Goal: Information Seeking & Learning: Find specific fact

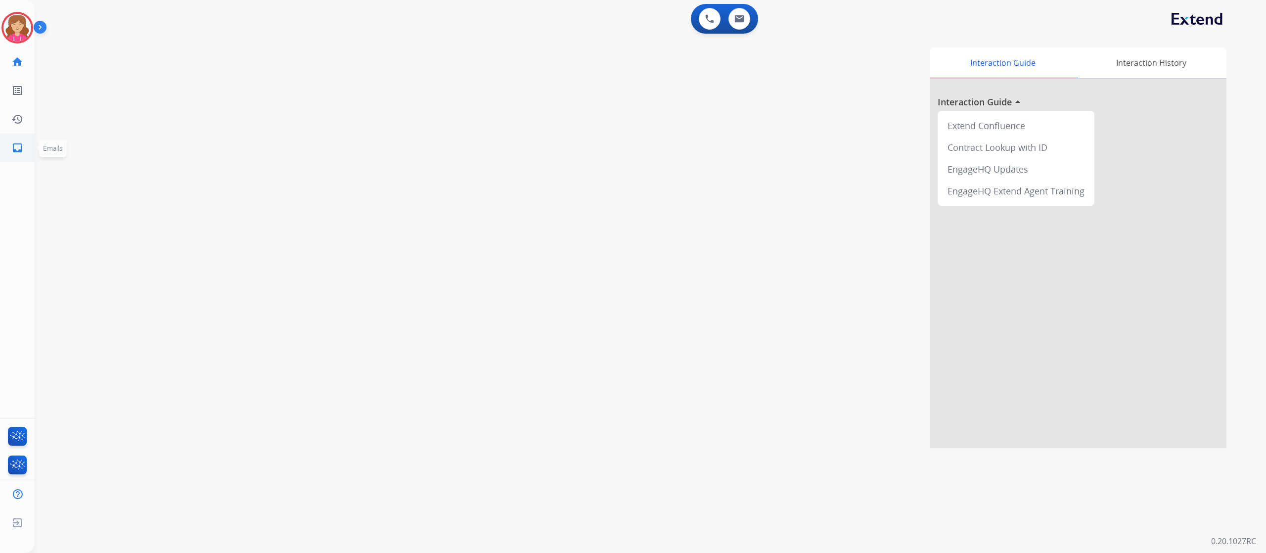
click at [20, 146] on mat-icon "inbox" at bounding box center [17, 148] width 12 height 12
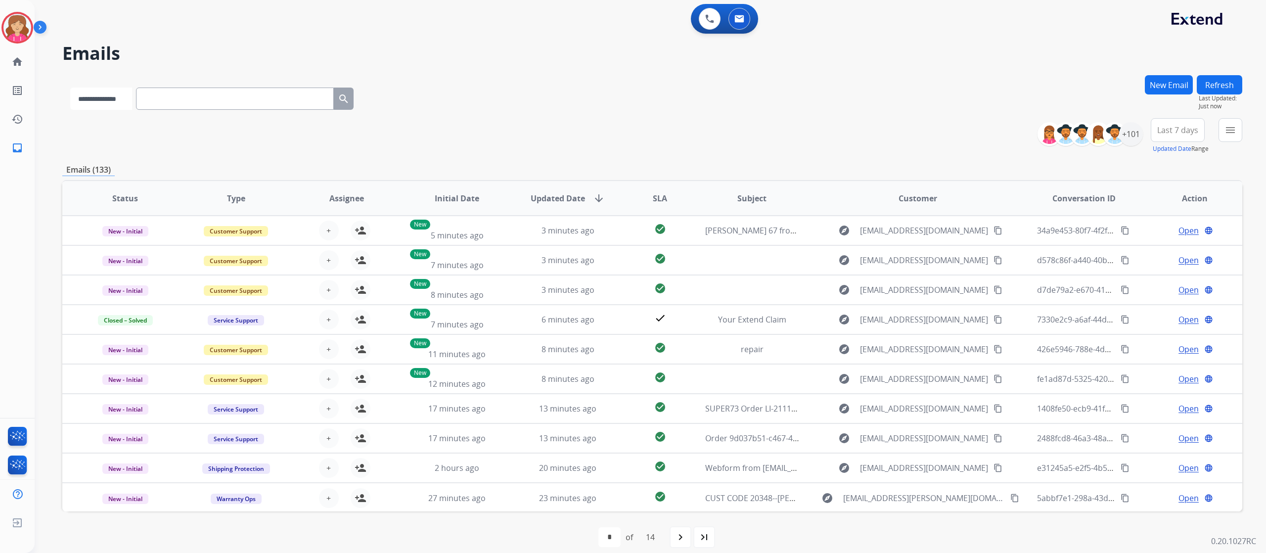
click at [132, 95] on select "**********" at bounding box center [101, 99] width 62 height 22
select select "**********"
click at [70, 88] on select "**********" at bounding box center [101, 99] width 62 height 22
click at [165, 104] on input "text" at bounding box center [236, 99] width 198 height 22
paste input "**********"
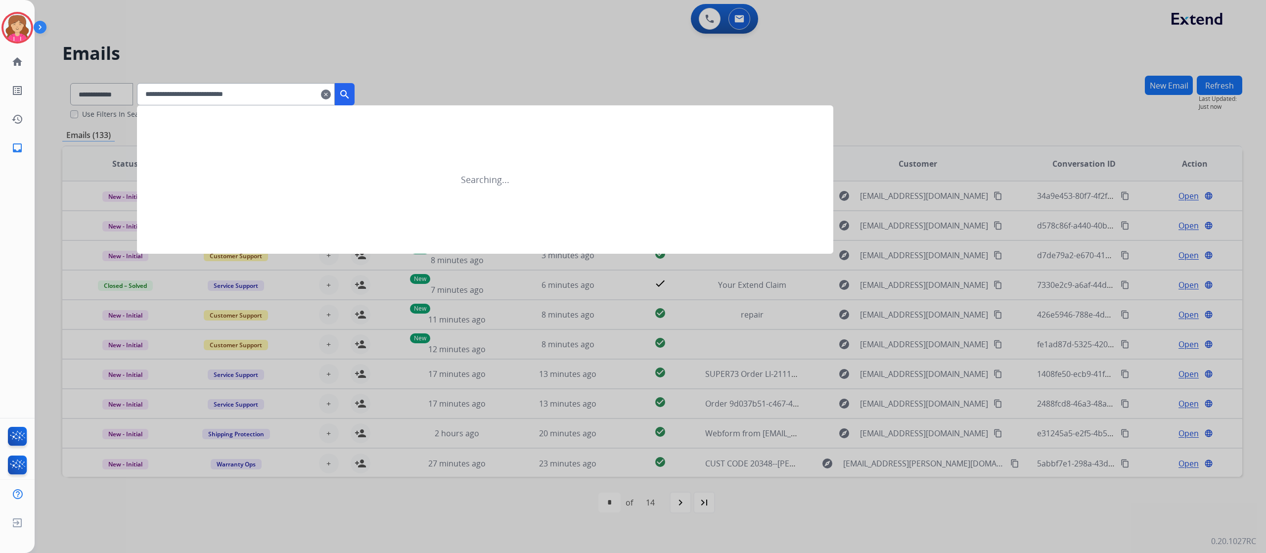
click at [351, 91] on mat-icon "search" at bounding box center [345, 95] width 12 height 12
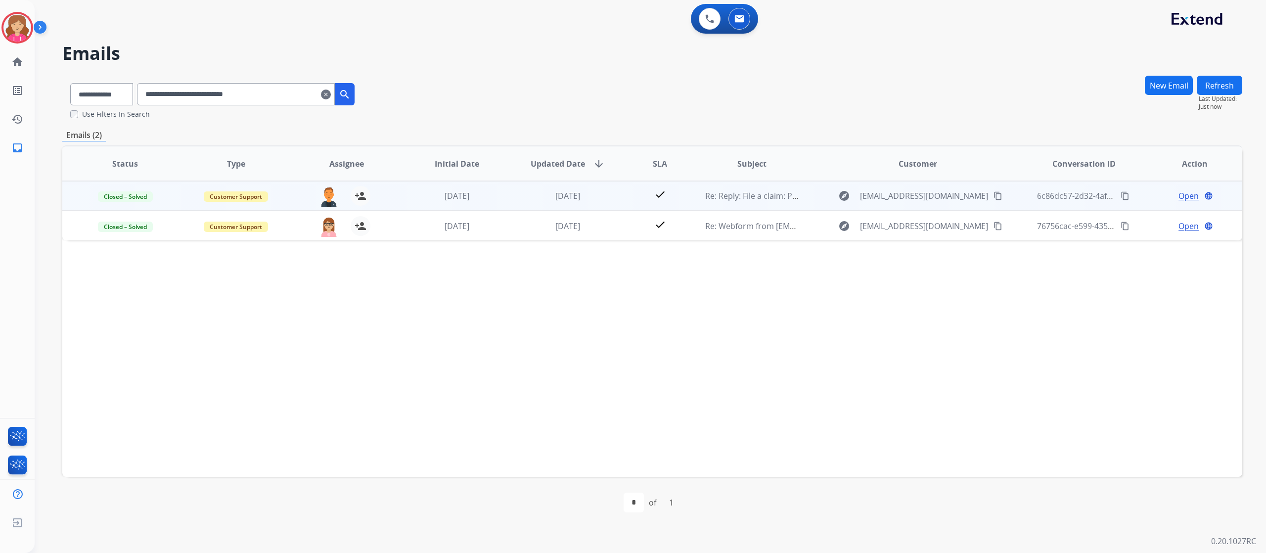
click at [1181, 193] on span "Open" at bounding box center [1188, 196] width 20 height 12
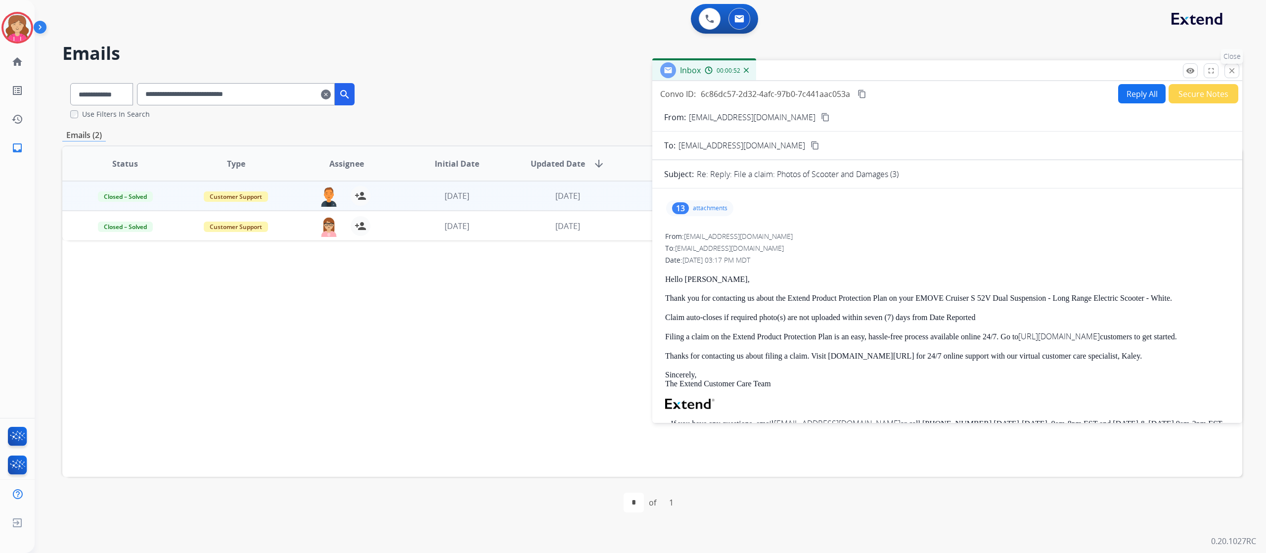
click at [1230, 67] on mat-icon "close" at bounding box center [1231, 70] width 9 height 9
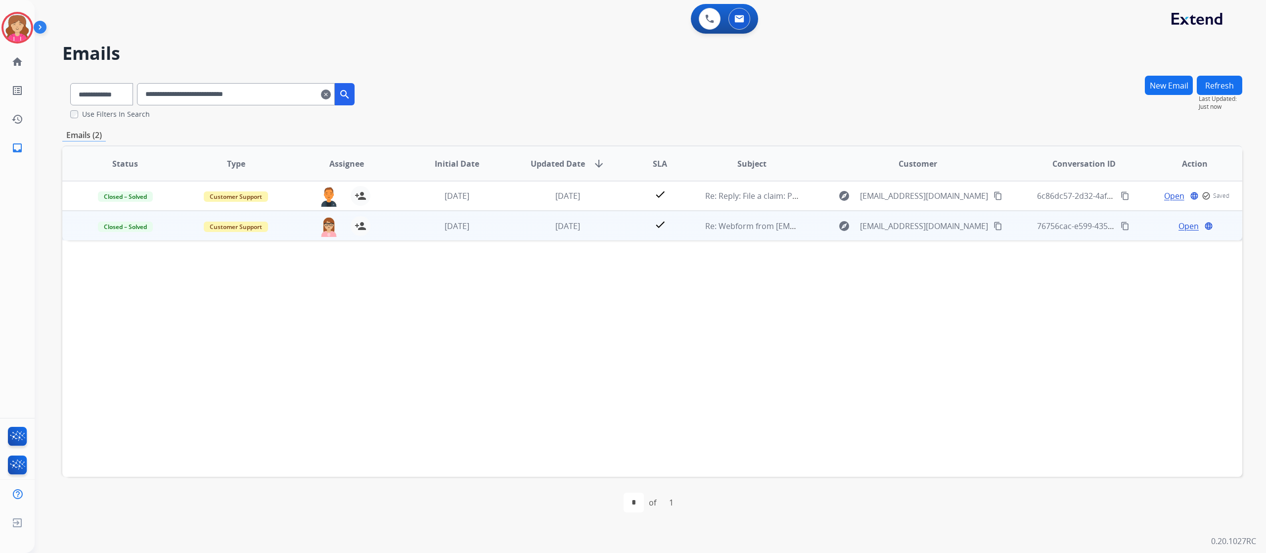
click at [1181, 226] on span "Open" at bounding box center [1188, 226] width 20 height 12
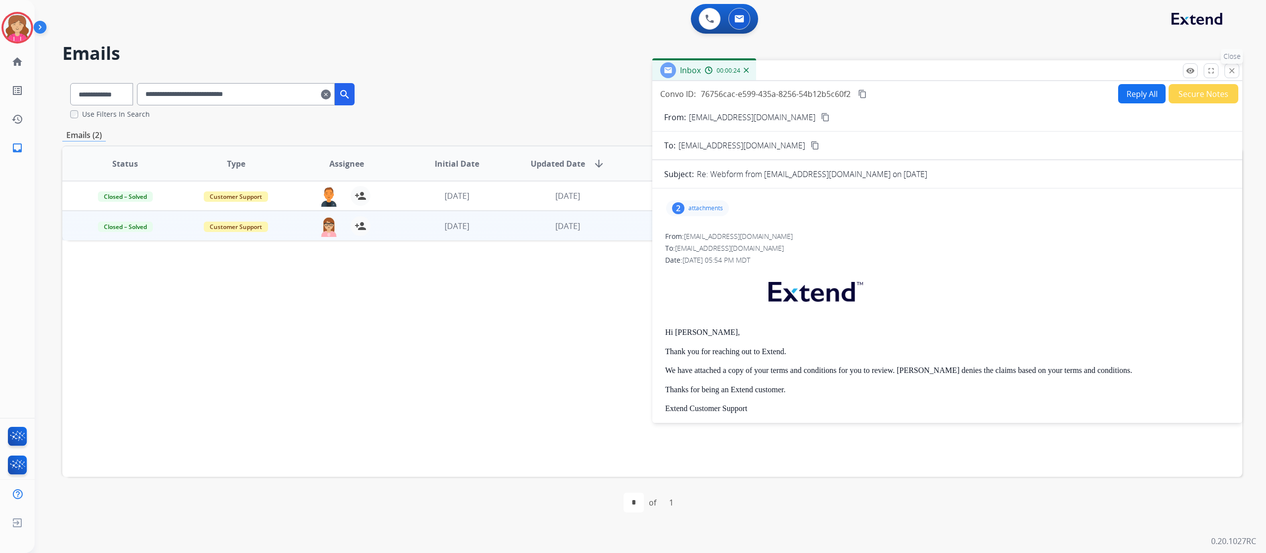
click at [1234, 70] on mat-icon "close" at bounding box center [1231, 70] width 9 height 9
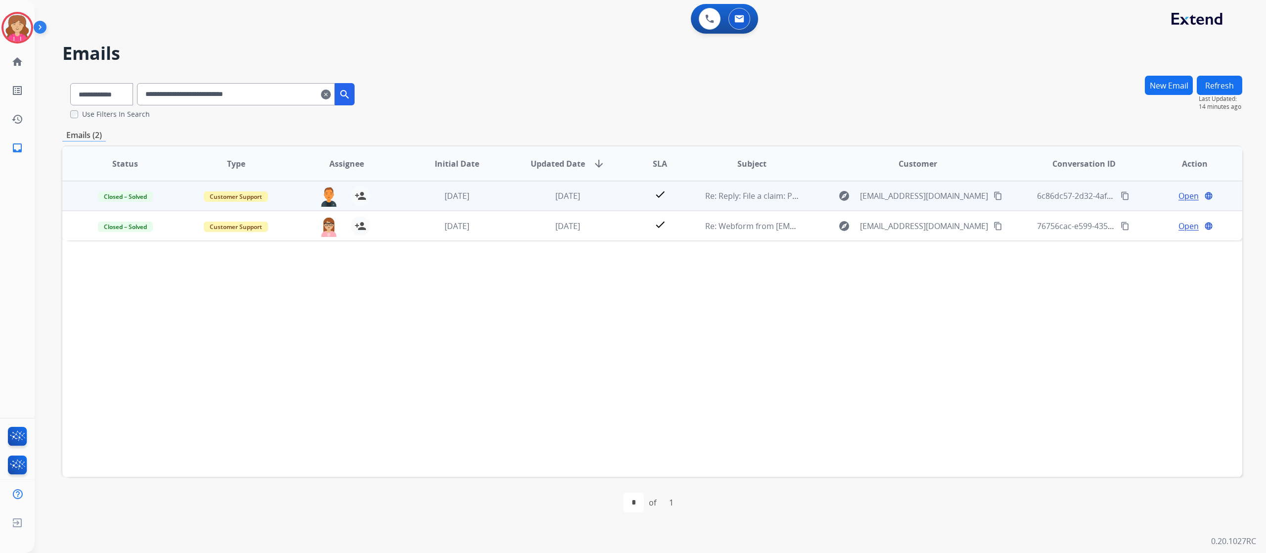
click at [1183, 191] on span "Open" at bounding box center [1188, 196] width 20 height 12
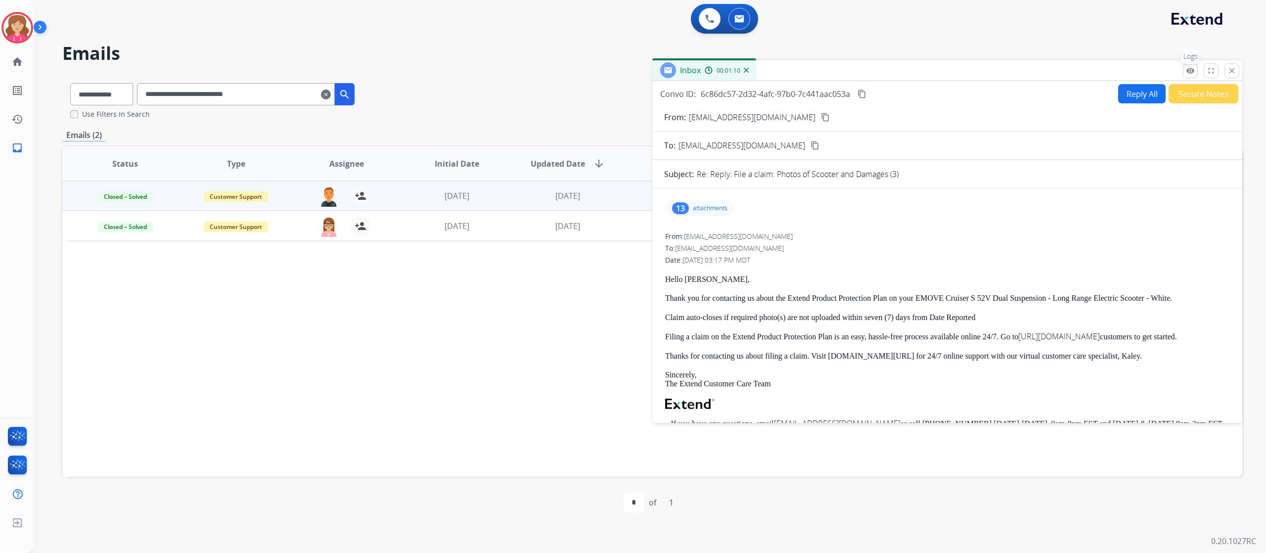
click at [1189, 70] on mat-icon "remove_red_eye" at bounding box center [1190, 70] width 9 height 9
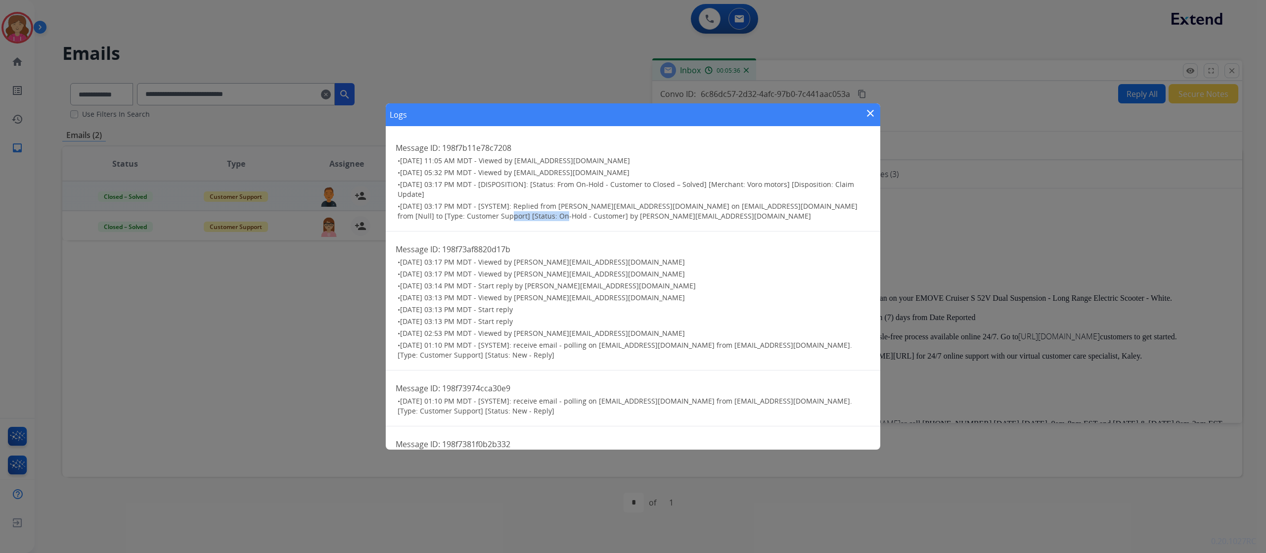
drag, startPoint x: 491, startPoint y: 217, endPoint x: 550, endPoint y: 216, distance: 59.4
click at [550, 216] on span "[DATE] 03:17 PM MDT - [SYSTEM]: Replied from [PERSON_NAME][EMAIL_ADDRESS][DOMAI…" at bounding box center [628, 210] width 460 height 19
drag, startPoint x: 594, startPoint y: 185, endPoint x: 738, endPoint y: 184, distance: 143.9
click at [738, 184] on span "[DATE] 03:17 PM MDT - [DISPOSITION]: [Status: From On-Hold - Customer to Closed…" at bounding box center [626, 189] width 456 height 19
drag, startPoint x: 398, startPoint y: 194, endPoint x: 449, endPoint y: 193, distance: 51.4
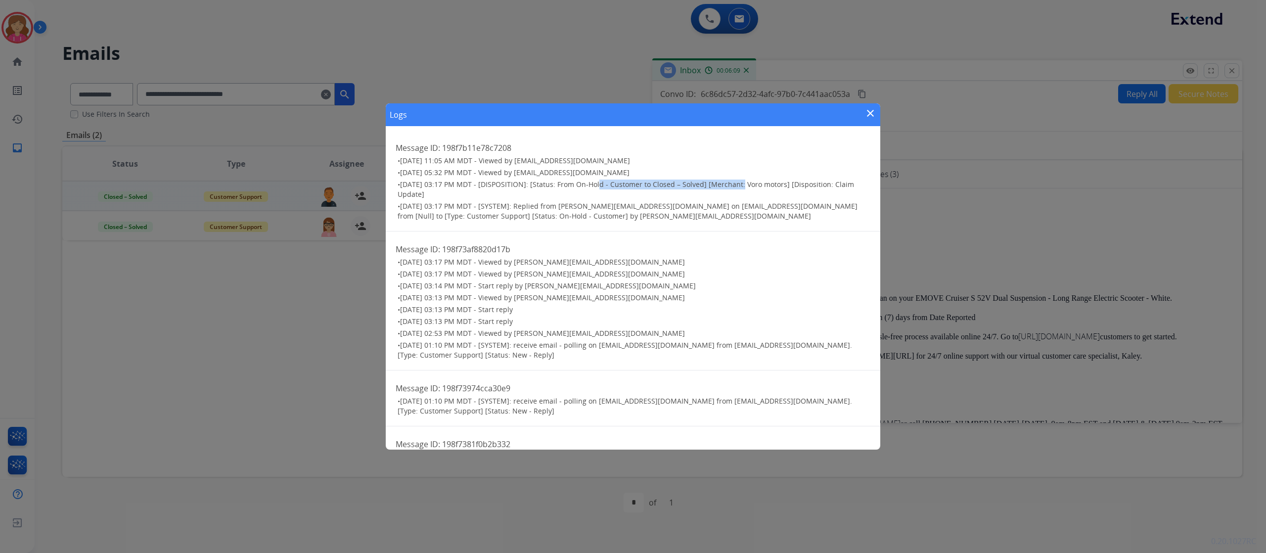
click at [449, 193] on h3 "• [DATE] 03:17 PM MDT - [DISPOSITION]: [Status: From On-Hold - Customer to Clos…" at bounding box center [634, 190] width 473 height 20
click at [869, 112] on mat-icon "close" at bounding box center [870, 113] width 12 height 12
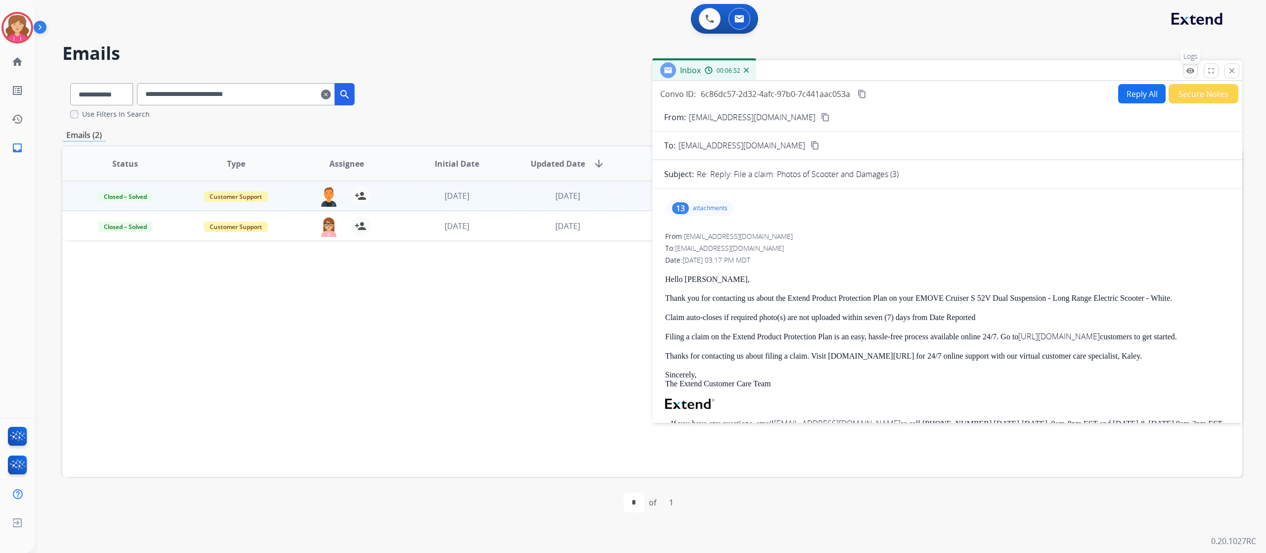
click at [1189, 71] on mat-icon "remove_red_eye" at bounding box center [1190, 70] width 9 height 9
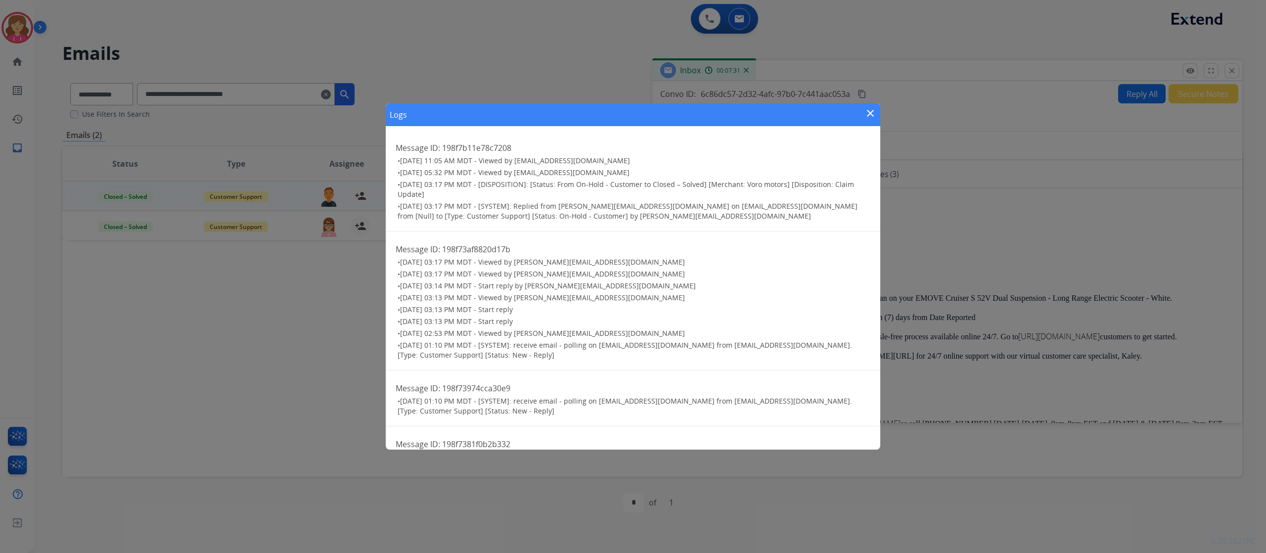
click at [870, 109] on mat-icon "close" at bounding box center [870, 113] width 12 height 12
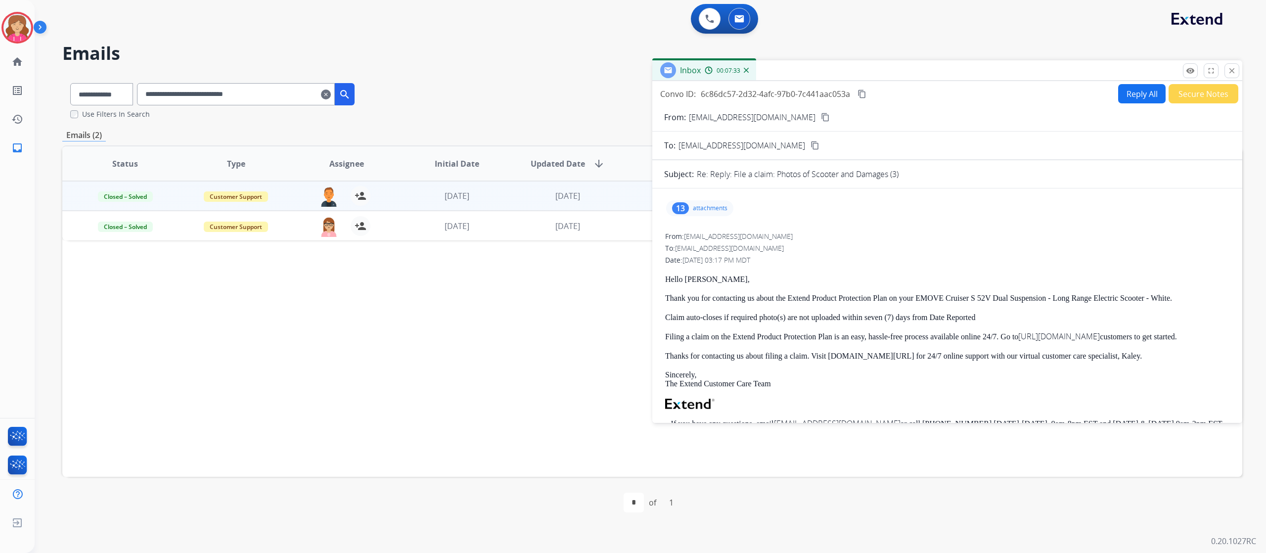
click at [670, 304] on div "Hello [PERSON_NAME], Thank you for contacting us about the Extend Product Prote…" at bounding box center [947, 402] width 564 height 254
click at [669, 317] on p "Claim auto-closes if required photo(s) are not uploaded within seven (7) days f…" at bounding box center [947, 317] width 564 height 9
drag, startPoint x: 666, startPoint y: 318, endPoint x: 978, endPoint y: 312, distance: 312.1
click at [978, 312] on div "Hello [PERSON_NAME], Thank you for contacting us about the Extend Product Prote…" at bounding box center [947, 402] width 564 height 254
drag, startPoint x: 679, startPoint y: 143, endPoint x: 810, endPoint y: 148, distance: 131.1
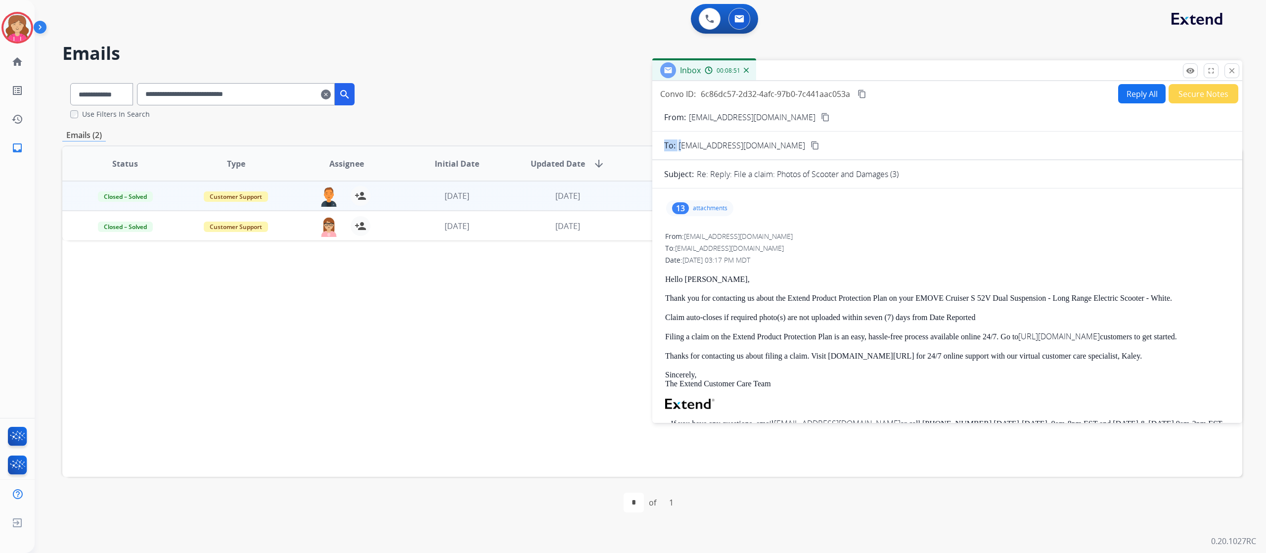
click at [810, 148] on div "To: [EMAIL_ADDRESS][DOMAIN_NAME] content_copy" at bounding box center [947, 145] width 590 height 12
copy div "To:"
click at [1233, 71] on mat-icon "close" at bounding box center [1231, 70] width 9 height 9
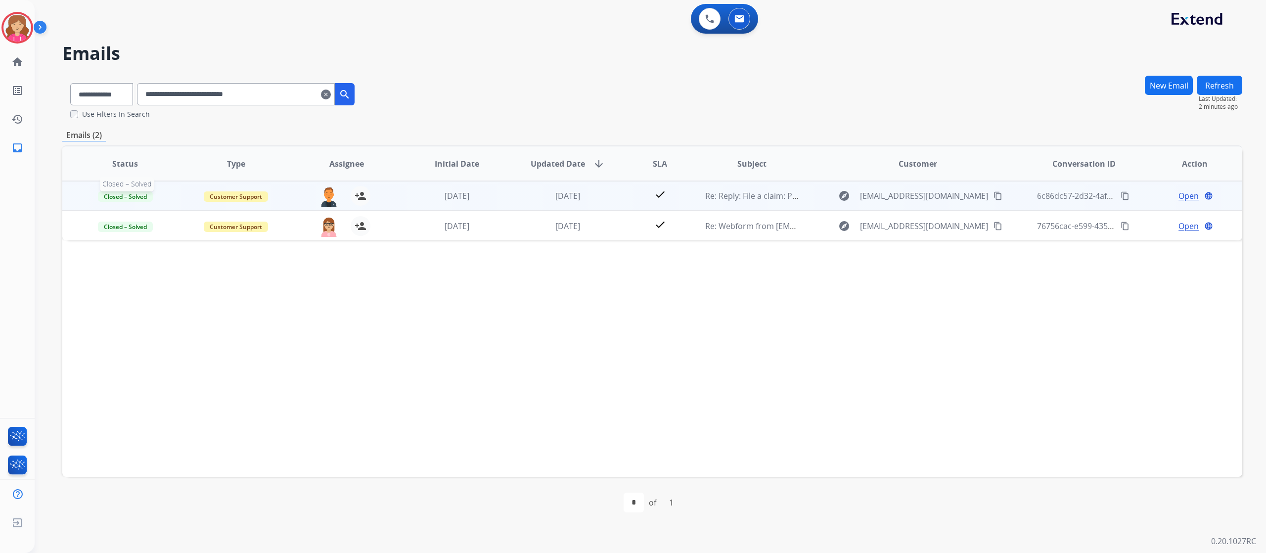
click at [131, 195] on span "Closed – Solved" at bounding box center [125, 196] width 55 height 10
click at [184, 324] on p "New - Reply" at bounding box center [181, 324] width 45 height 14
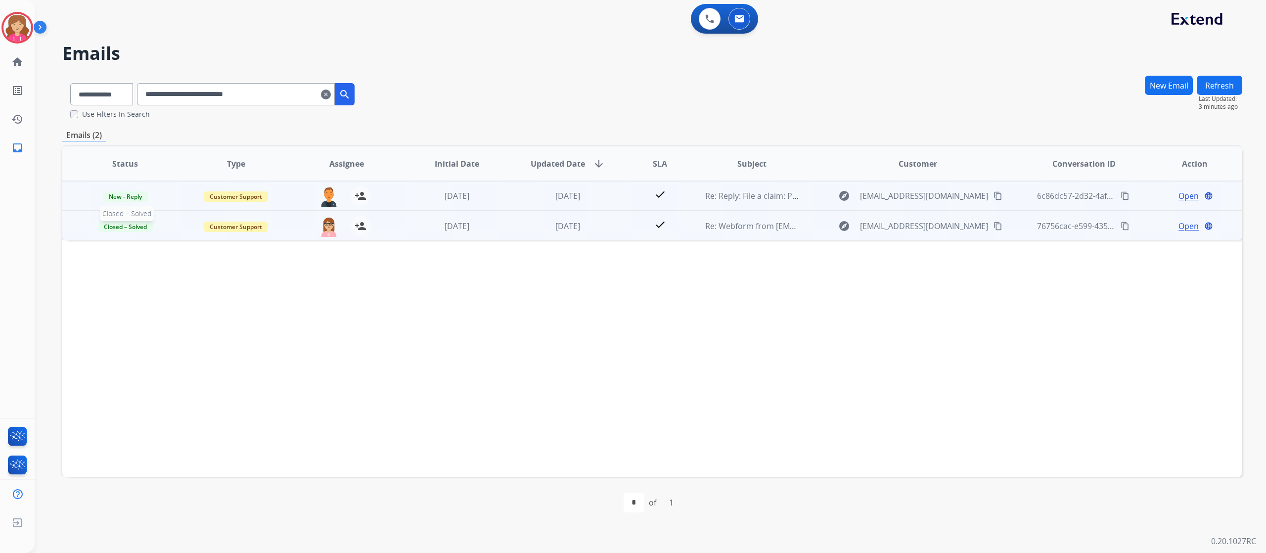
click at [133, 225] on span "Closed – Solved" at bounding box center [125, 227] width 55 height 10
click at [188, 352] on p "New - Reply" at bounding box center [181, 354] width 45 height 14
click at [133, 196] on span "New - Reply" at bounding box center [125, 196] width 45 height 10
click at [200, 286] on p "Closed – Solved" at bounding box center [187, 289] width 57 height 14
click at [133, 227] on span "New - Reply" at bounding box center [125, 227] width 45 height 10
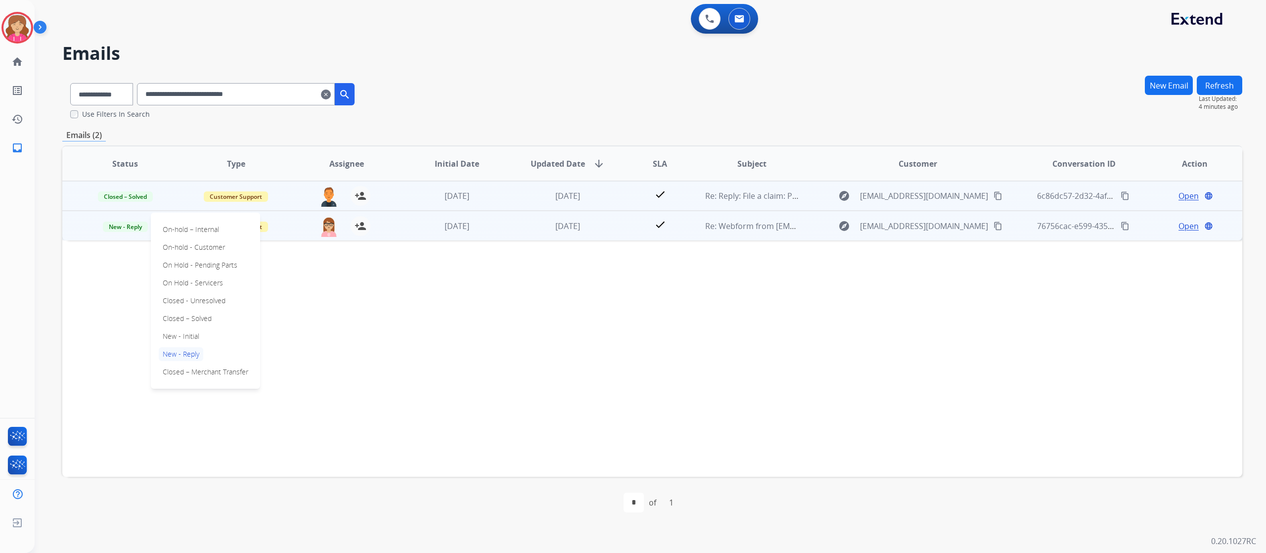
click at [86, 322] on div "Status Type Assignee Initial Date Updated Date arrow_downward SLA Subject Custo…" at bounding box center [652, 310] width 1180 height 331
click at [126, 226] on span "New - Reply" at bounding box center [125, 227] width 45 height 10
click at [183, 314] on p "Closed – Solved" at bounding box center [187, 319] width 57 height 14
drag, startPoint x: 291, startPoint y: 96, endPoint x: 157, endPoint y: 87, distance: 134.3
click at [157, 87] on input "**********" at bounding box center [236, 94] width 198 height 22
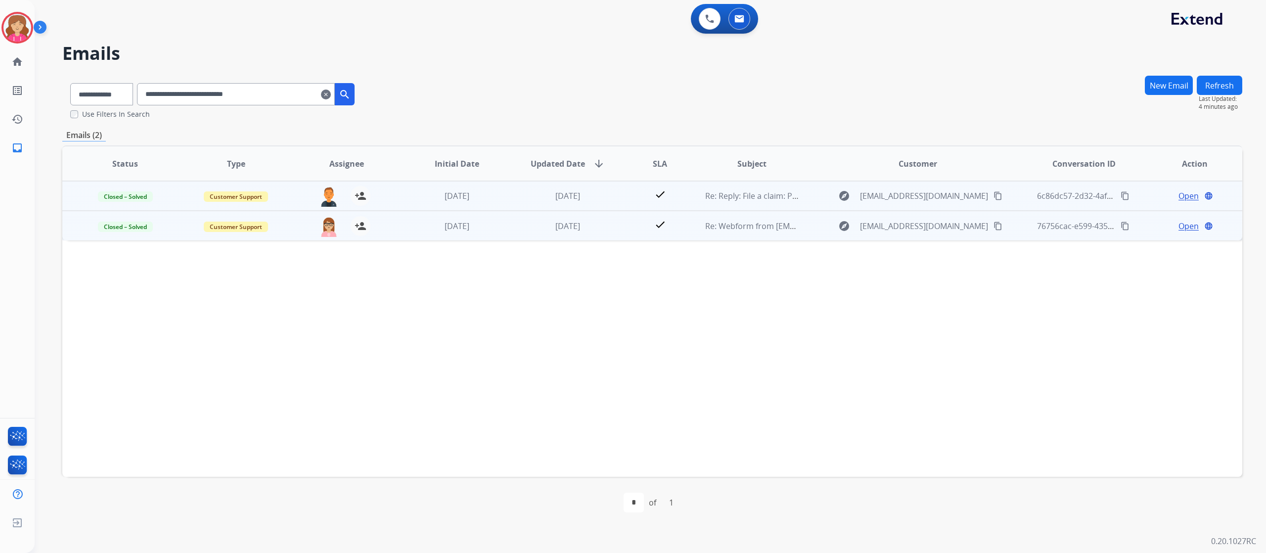
paste input "text"
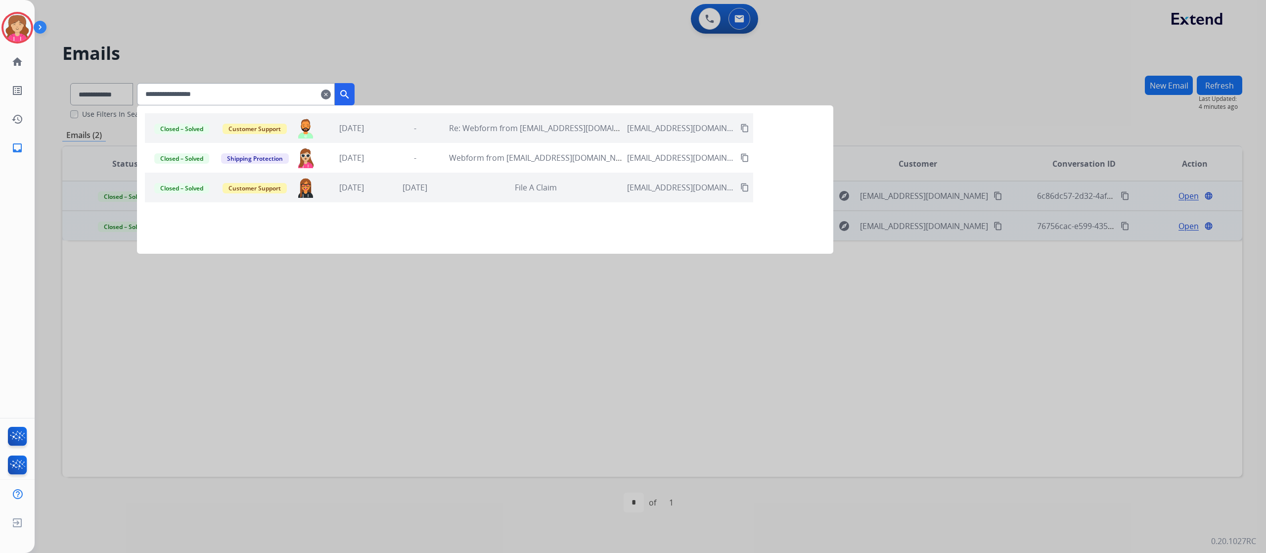
type input "**********"
click at [351, 90] on mat-icon "search" at bounding box center [345, 95] width 12 height 12
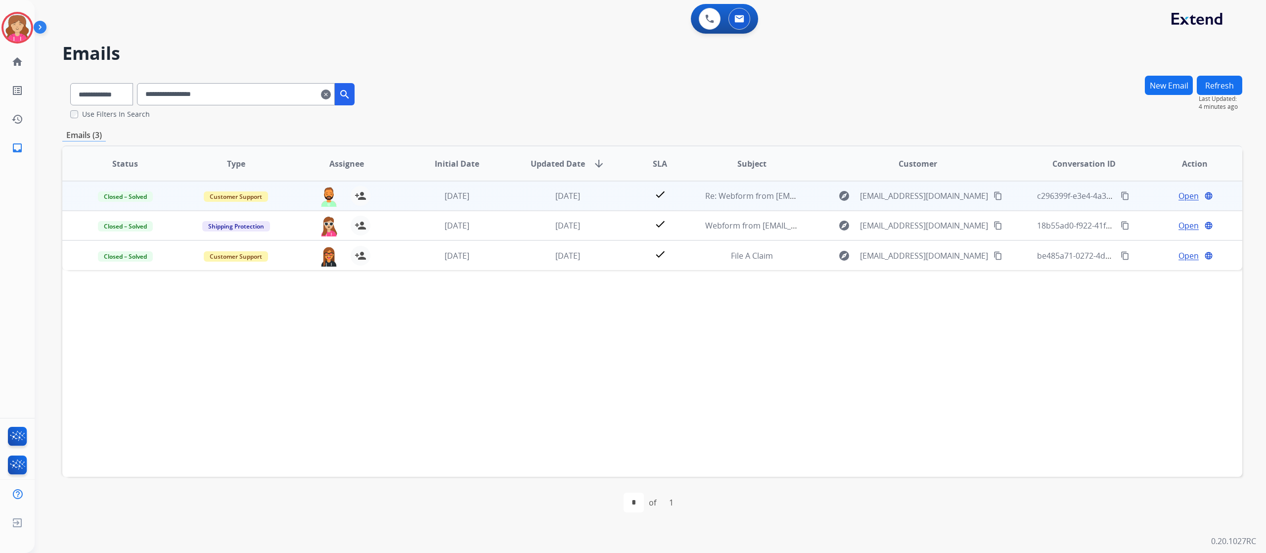
click at [1178, 194] on span "Open" at bounding box center [1188, 196] width 20 height 12
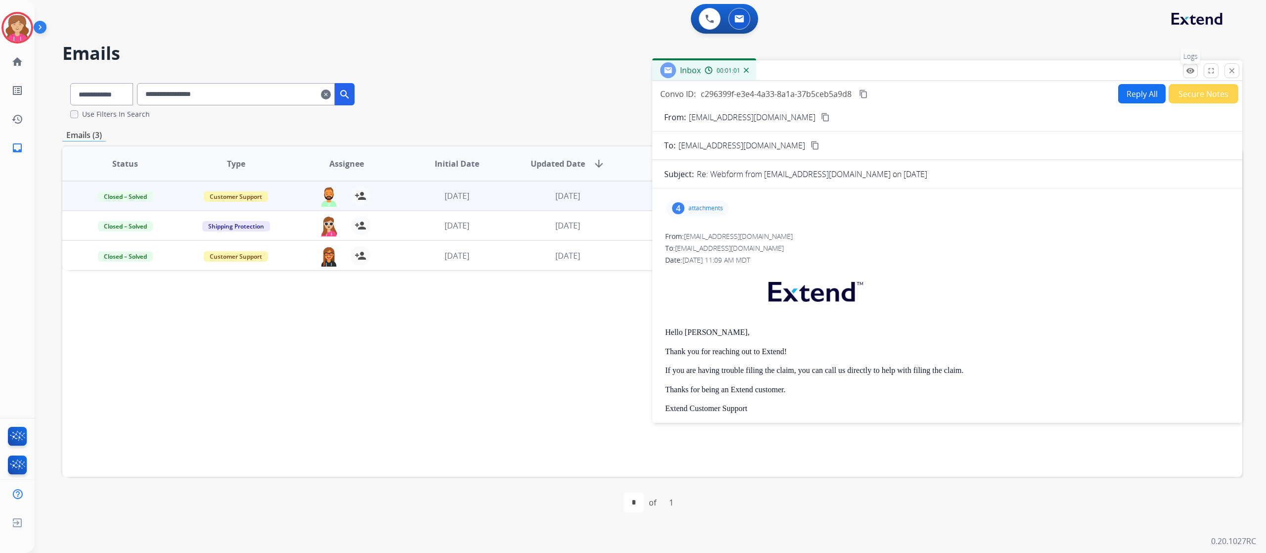
click at [1185, 69] on button "remove_red_eye Logs" at bounding box center [1190, 70] width 15 height 15
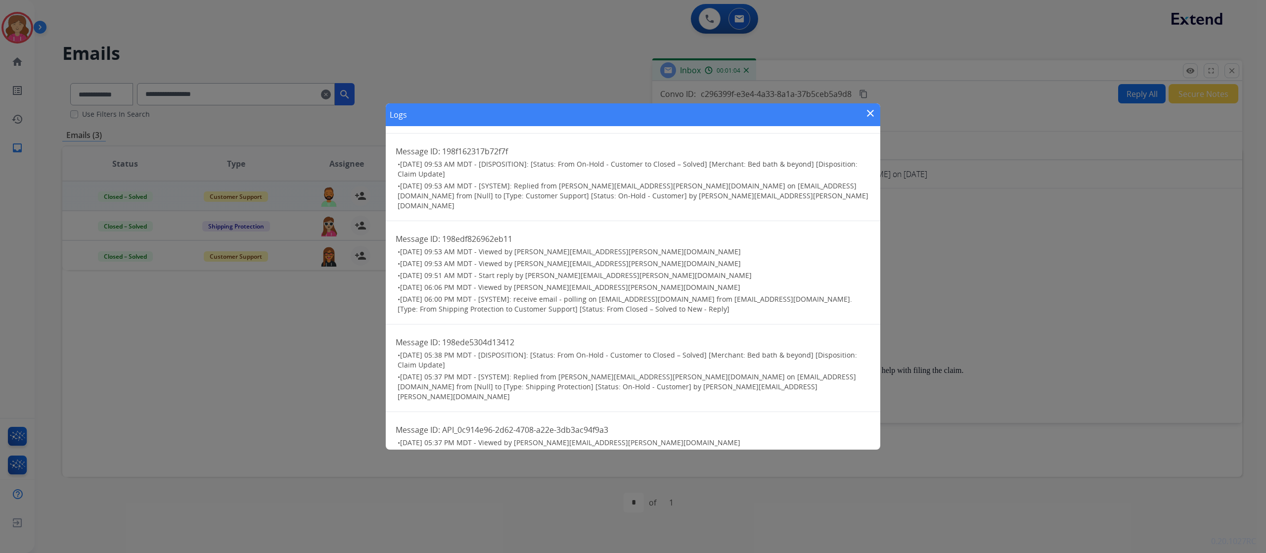
scroll to position [297, 0]
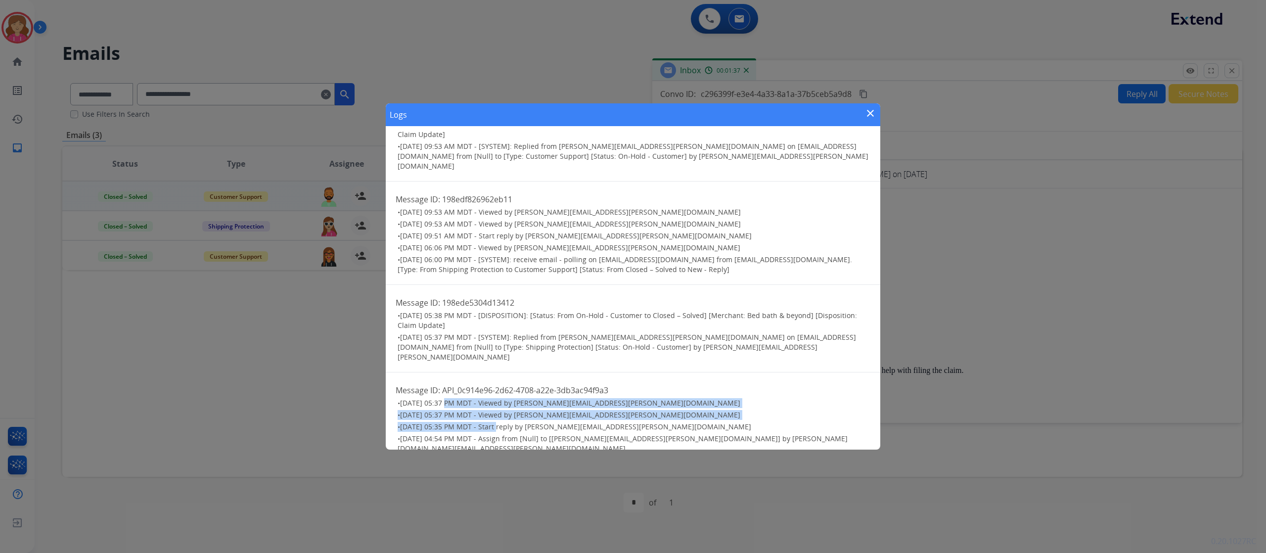
drag, startPoint x: 446, startPoint y: 377, endPoint x: 498, endPoint y: 397, distance: 55.6
click at [498, 398] on ul "• [DATE] 05:37 PM MDT - Viewed by [PERSON_NAME][EMAIL_ADDRESS][PERSON_NAME][DOM…" at bounding box center [633, 437] width 475 height 79
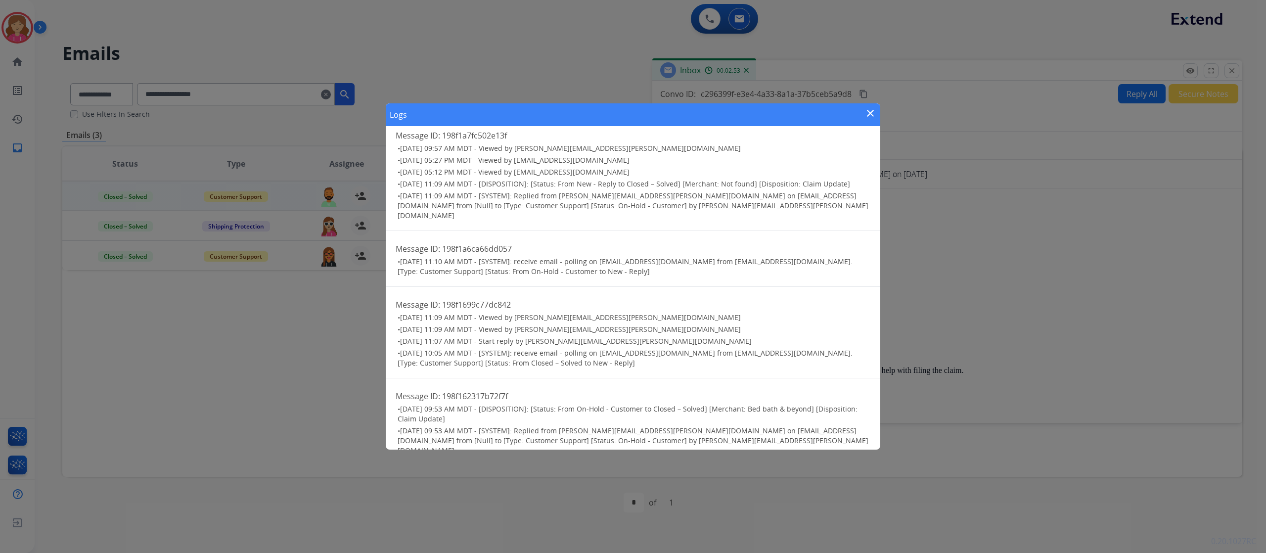
scroll to position [0, 0]
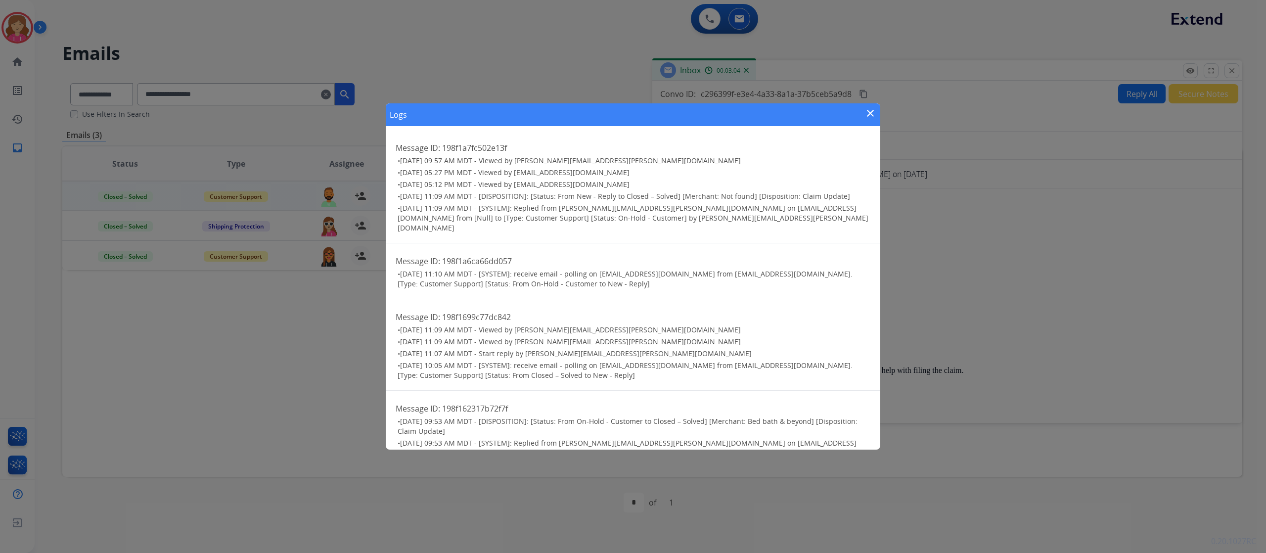
click at [869, 112] on mat-icon "close" at bounding box center [870, 113] width 12 height 12
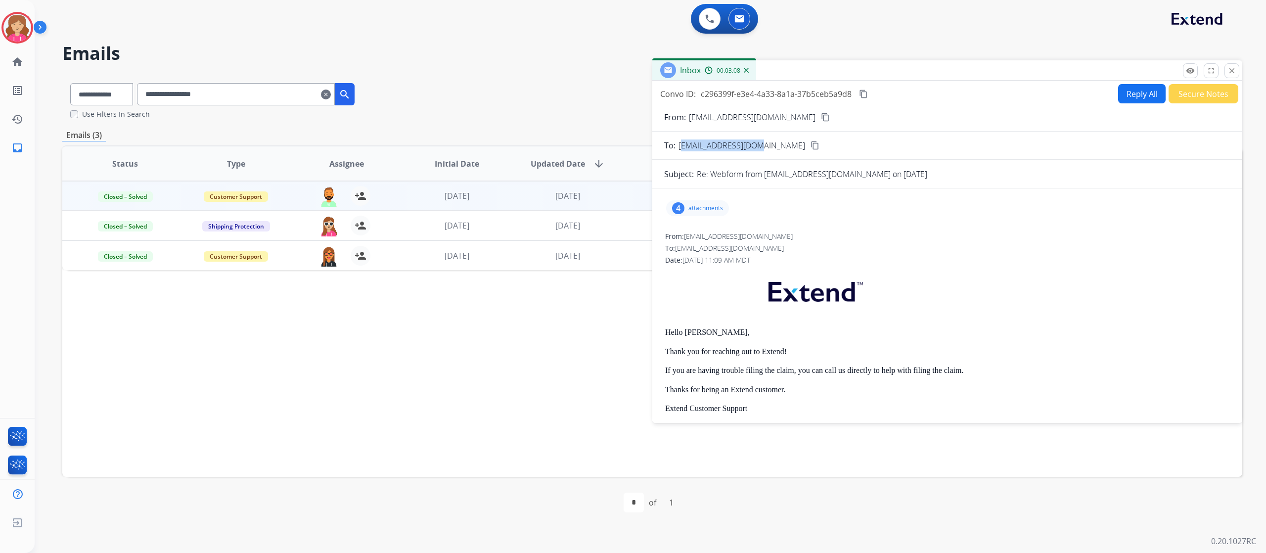
drag, startPoint x: 679, startPoint y: 146, endPoint x: 752, endPoint y: 144, distance: 73.7
click at [752, 144] on span "[EMAIL_ADDRESS][DOMAIN_NAME]" at bounding box center [742, 145] width 127 height 12
copy span "[EMAIL_ADDRESS][DOMAIN_NAME]"
click at [1231, 69] on mat-icon "close" at bounding box center [1231, 70] width 9 height 9
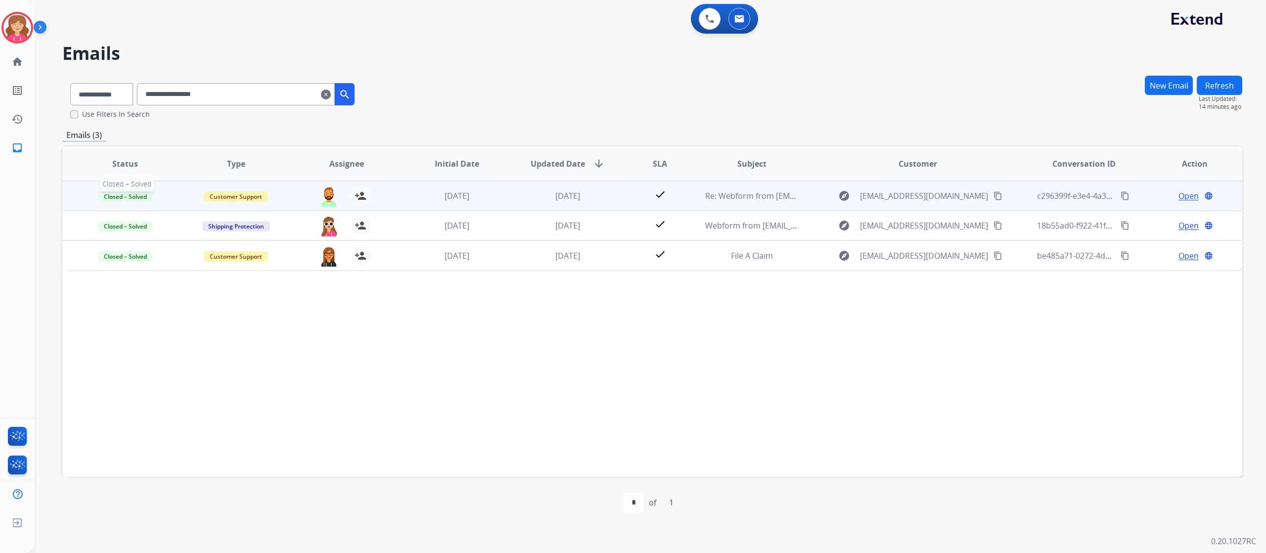
click at [111, 197] on span "Closed – Solved" at bounding box center [125, 196] width 55 height 10
click at [184, 306] on p "New - Initial" at bounding box center [181, 307] width 45 height 14
click at [127, 196] on span "New - Initial" at bounding box center [125, 196] width 46 height 10
click at [187, 318] on p "New - Reply" at bounding box center [181, 324] width 45 height 14
click at [127, 195] on span "New - Reply" at bounding box center [125, 196] width 45 height 10
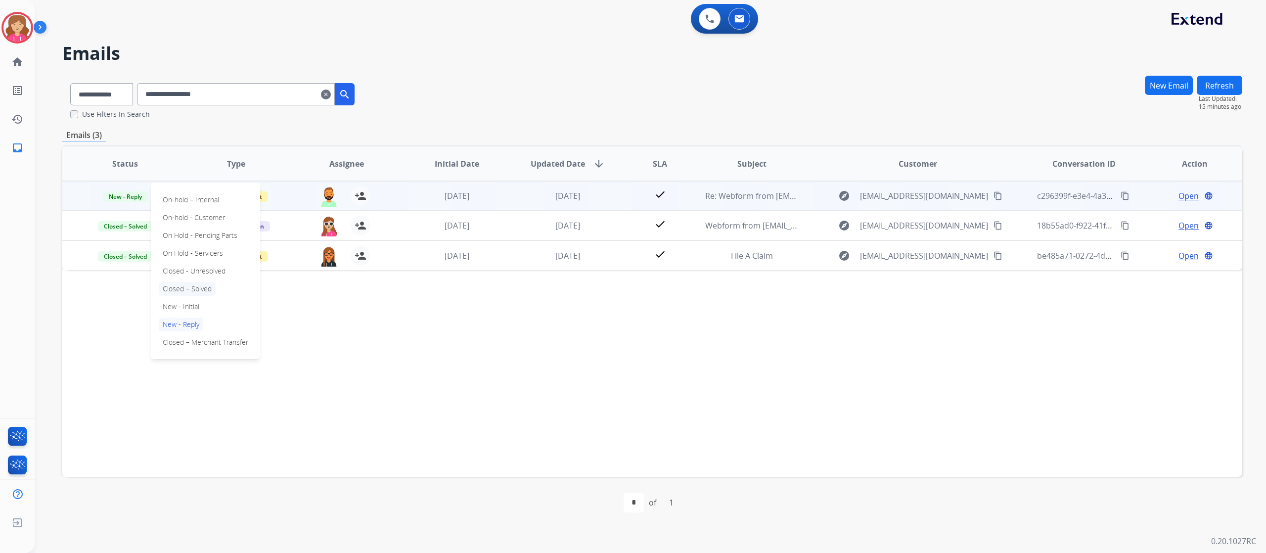
click at [198, 288] on p "Closed – Solved" at bounding box center [187, 289] width 57 height 14
click at [120, 92] on select "**********" at bounding box center [101, 94] width 62 height 22
select select "**********"
click at [70, 83] on select "**********" at bounding box center [101, 94] width 62 height 22
drag, startPoint x: 240, startPoint y: 94, endPoint x: 136, endPoint y: 113, distance: 106.4
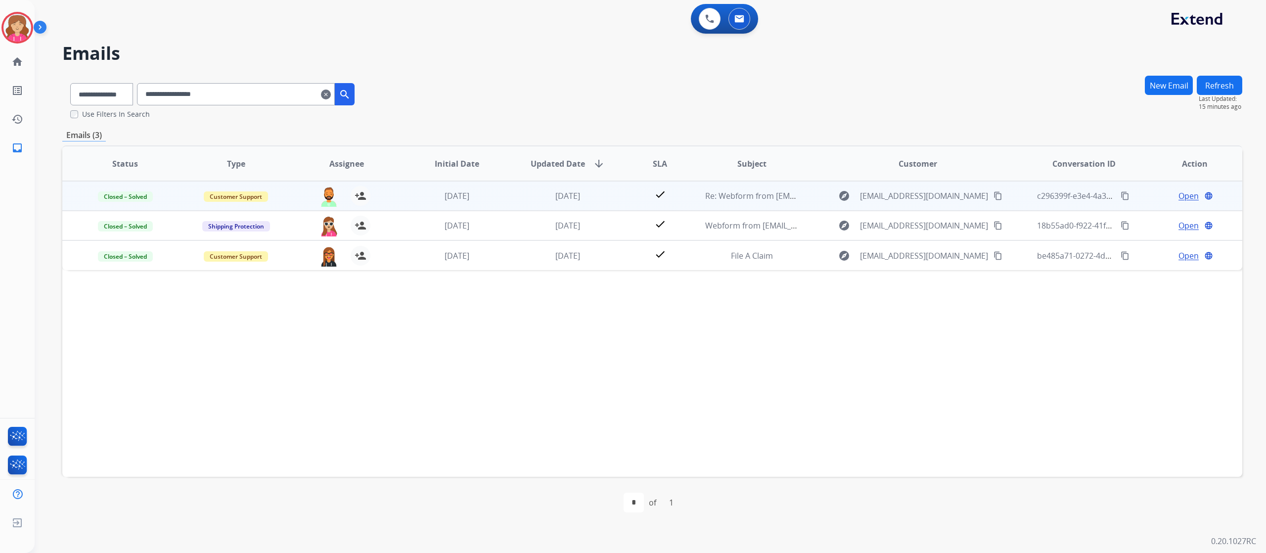
click at [136, 113] on div "**********" at bounding box center [212, 97] width 300 height 44
paste input "**********"
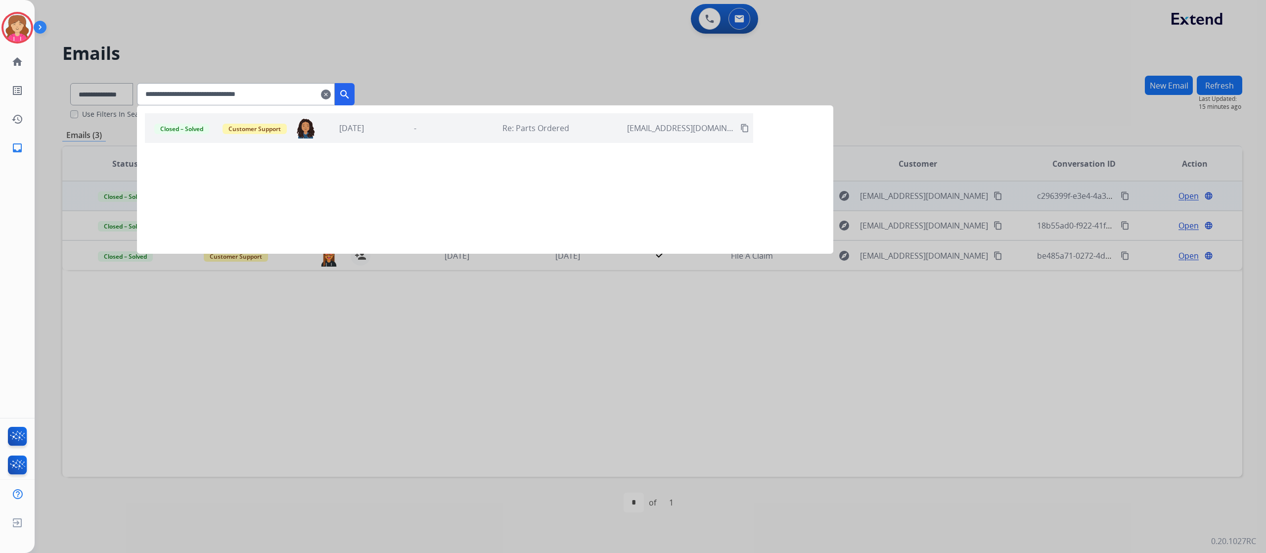
click at [351, 94] on mat-icon "search" at bounding box center [345, 95] width 12 height 12
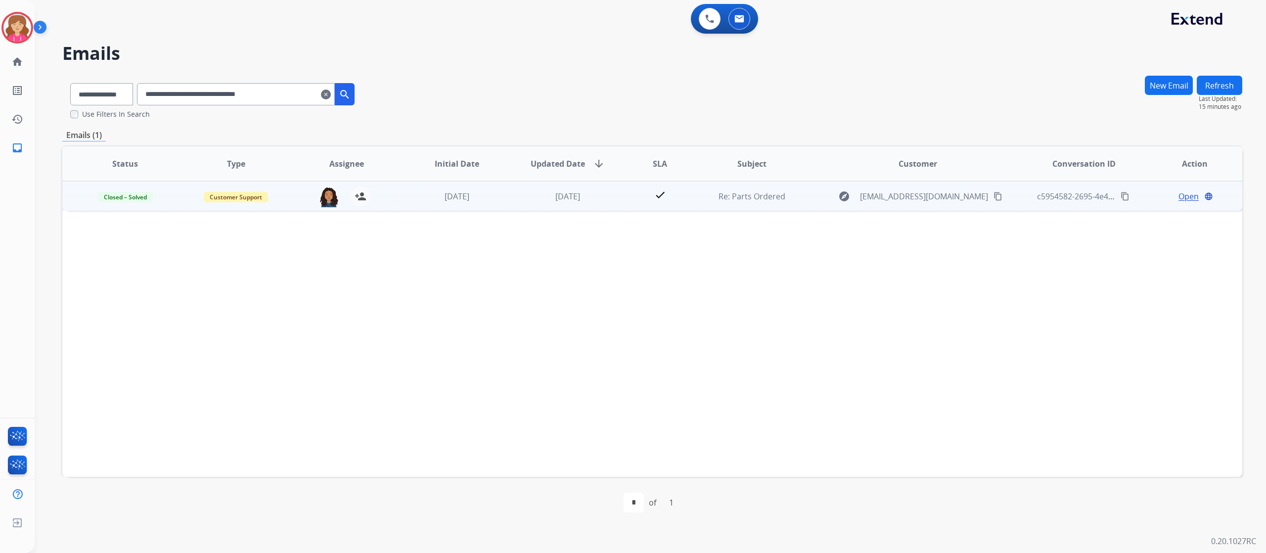
click at [1178, 196] on span "Open" at bounding box center [1188, 196] width 20 height 12
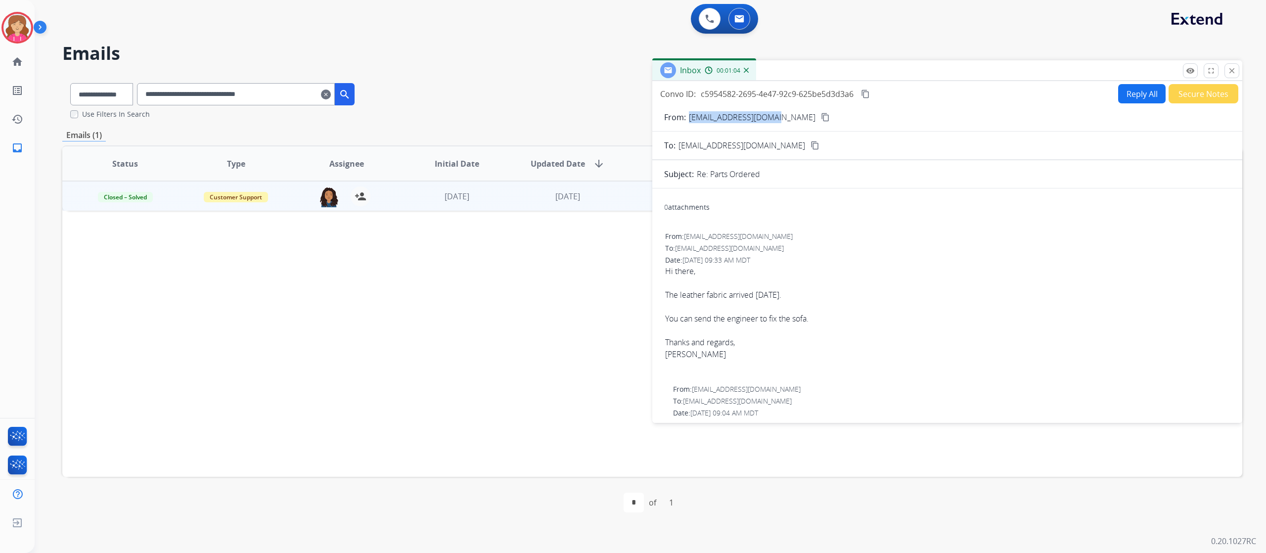
drag, startPoint x: 689, startPoint y: 116, endPoint x: 772, endPoint y: 118, distance: 83.6
click at [772, 118] on p "[EMAIL_ADDRESS][DOMAIN_NAME]" at bounding box center [752, 117] width 127 height 12
copy p "[EMAIL_ADDRESS][DOMAIN_NAME]"
click at [1233, 71] on mat-icon "close" at bounding box center [1231, 70] width 9 height 9
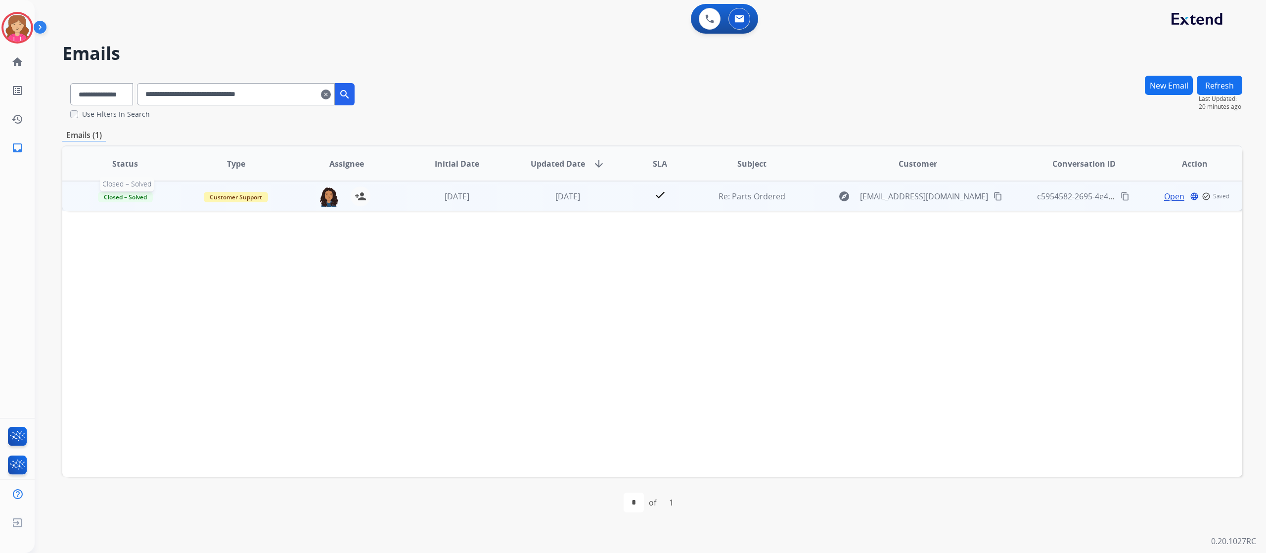
click at [124, 198] on span "Closed – Solved" at bounding box center [125, 197] width 55 height 10
click at [182, 328] on p "New - Reply" at bounding box center [181, 324] width 45 height 14
click at [125, 196] on span "New - Reply" at bounding box center [125, 197] width 45 height 10
click at [197, 286] on p "Closed – Solved" at bounding box center [187, 289] width 57 height 14
drag, startPoint x: 308, startPoint y: 89, endPoint x: 144, endPoint y: 92, distance: 163.2
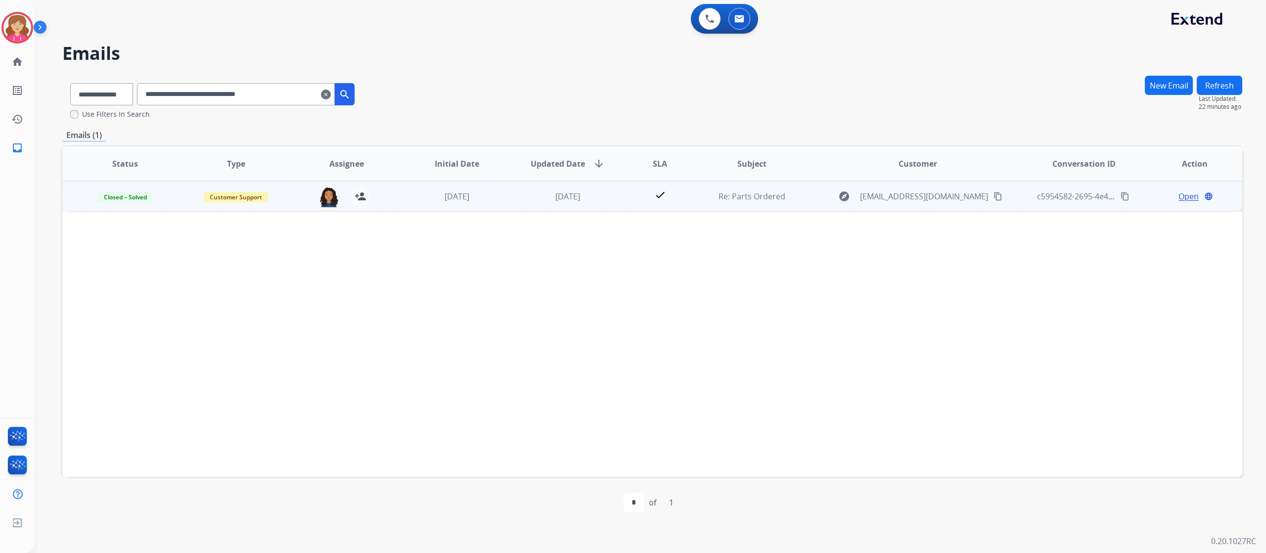
click at [144, 92] on div "**********" at bounding box center [212, 92] width 300 height 34
paste input "text"
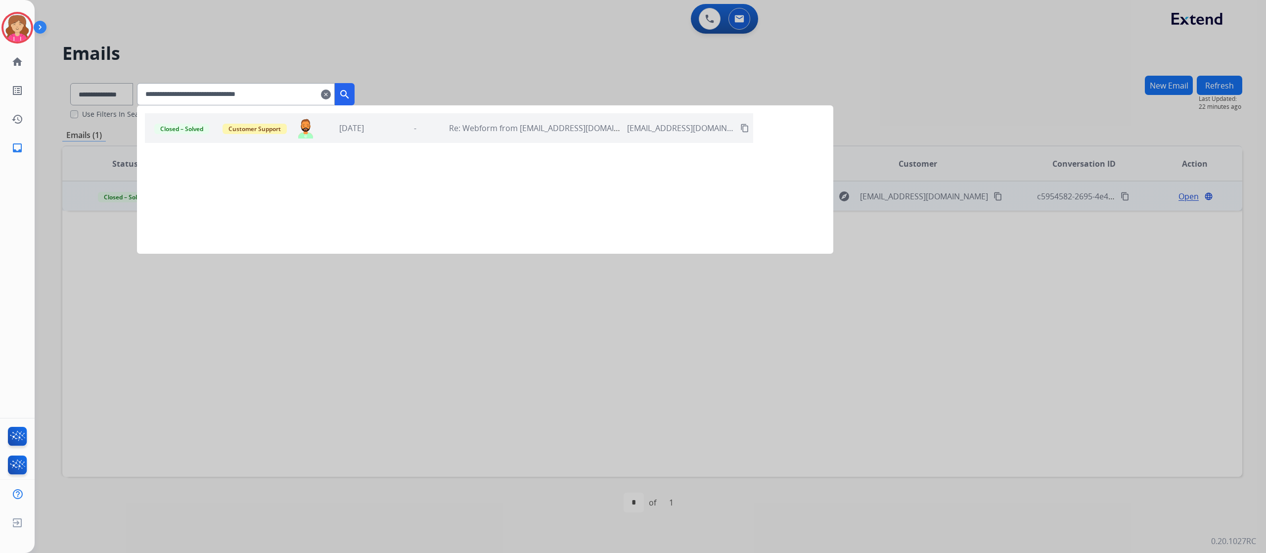
type input "**********"
click at [351, 92] on mat-icon "search" at bounding box center [345, 95] width 12 height 12
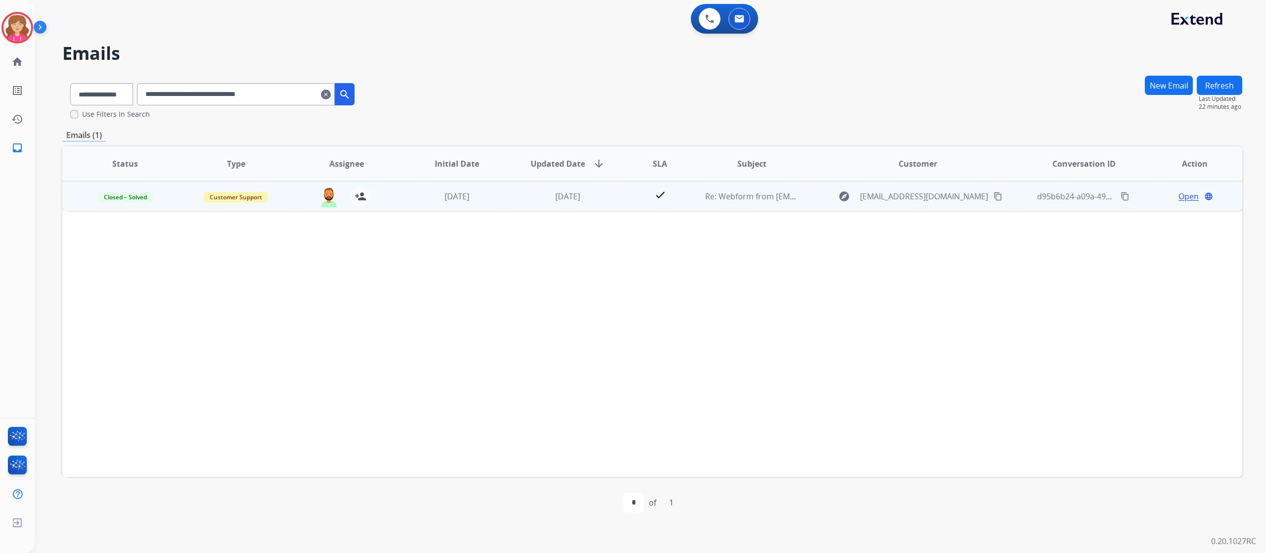
click at [1182, 195] on span "Open" at bounding box center [1188, 196] width 20 height 12
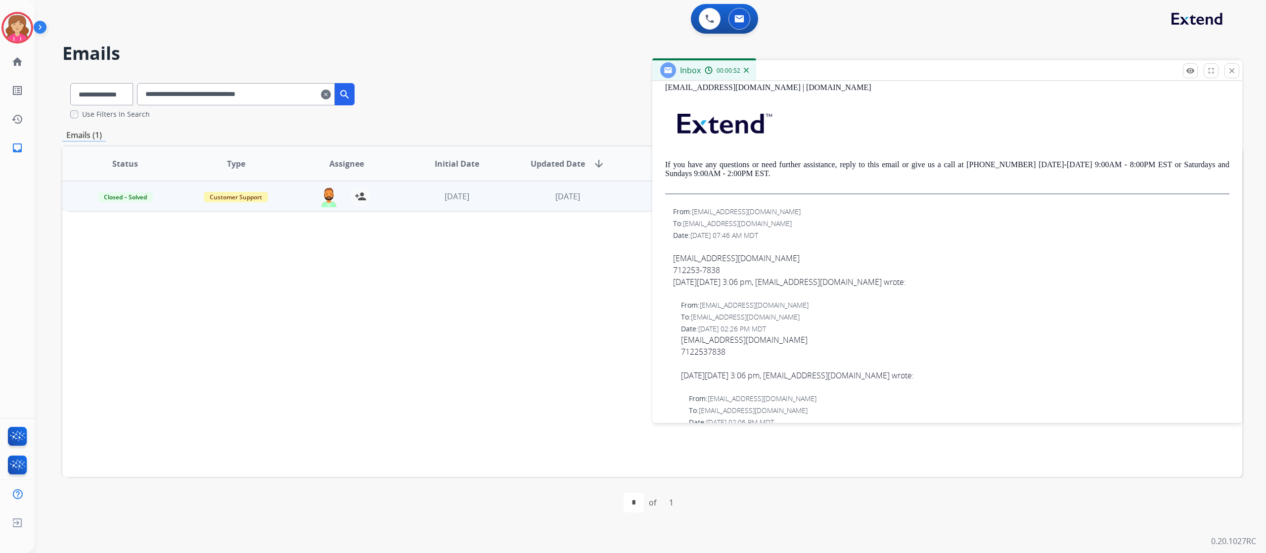
scroll to position [411, 0]
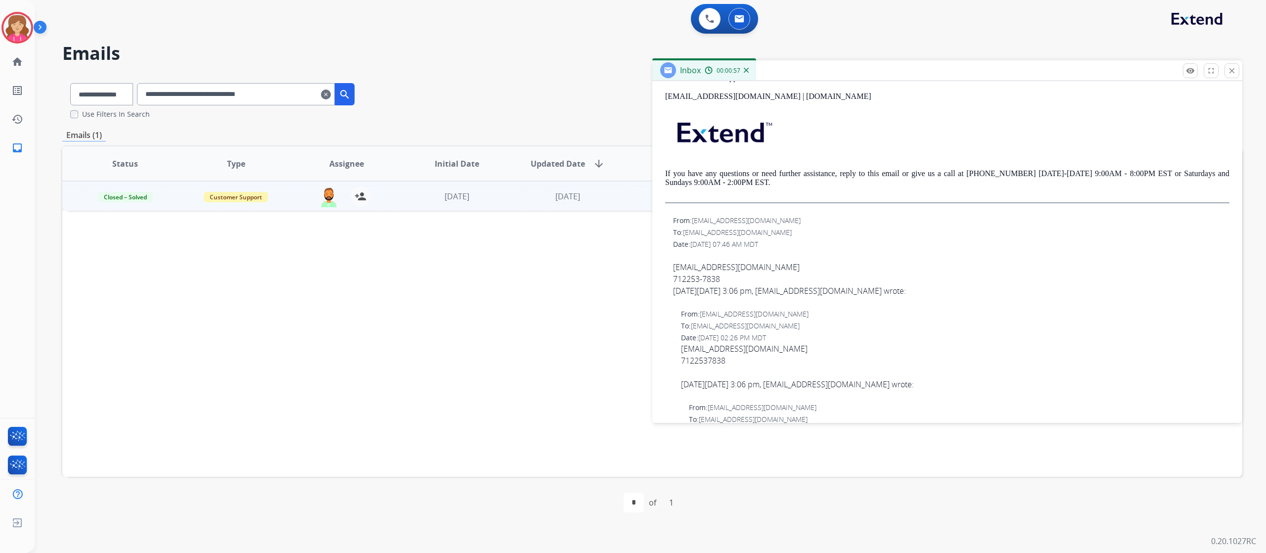
drag, startPoint x: 668, startPoint y: 261, endPoint x: 743, endPoint y: 269, distance: 75.6
click at [743, 269] on div "From: [EMAIL_ADDRESS][DOMAIN_NAME] To: [EMAIL_ADDRESS][DOMAIN_NAME] Date: [DATE…" at bounding box center [947, 260] width 566 height 91
drag, startPoint x: 743, startPoint y: 269, endPoint x: 671, endPoint y: 265, distance: 71.8
click at [671, 265] on div "From: [EMAIL_ADDRESS][DOMAIN_NAME] To: [EMAIL_ADDRESS][DOMAIN_NAME] Date: [DATE…" at bounding box center [947, 260] width 566 height 91
copy div "[EMAIL_ADDRESS][DOMAIN_NAME]"
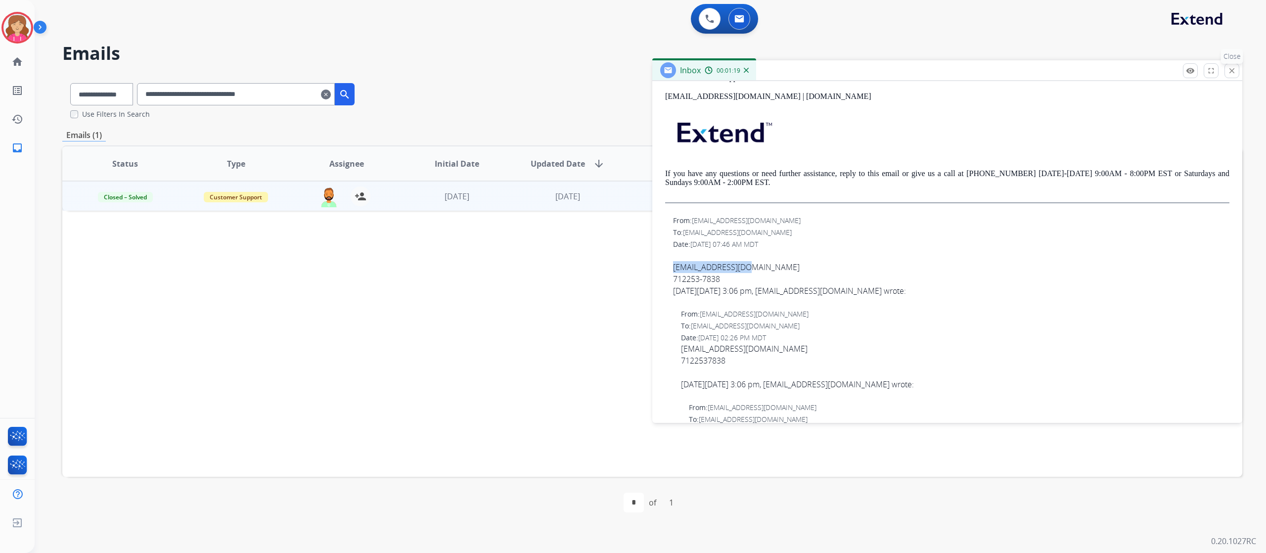
click at [1229, 71] on mat-icon "close" at bounding box center [1231, 70] width 9 height 9
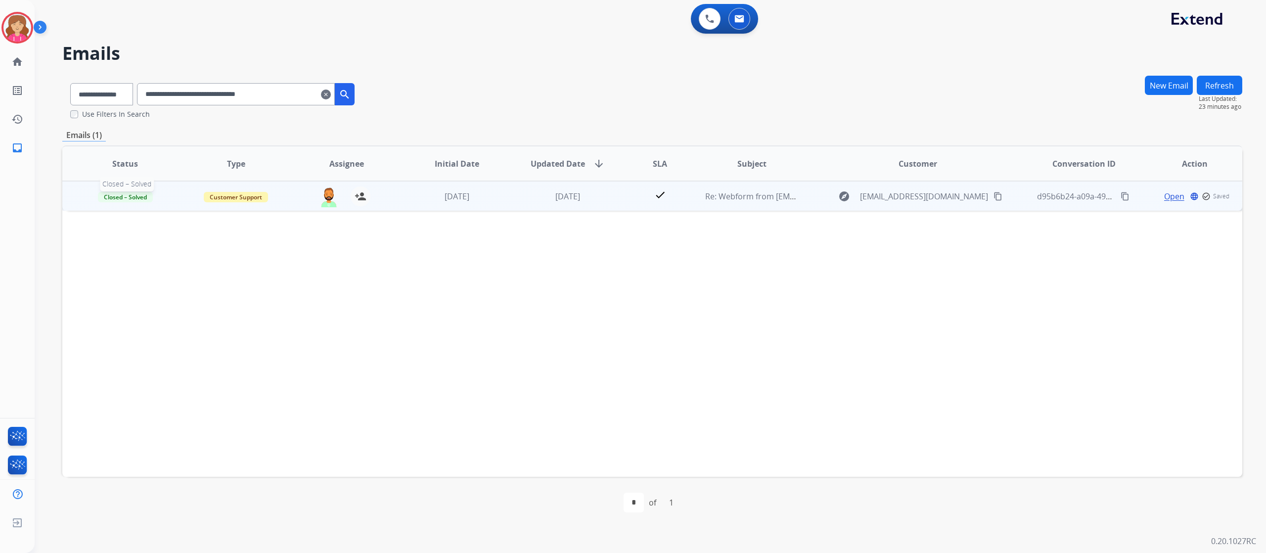
click at [123, 195] on span "Closed – Solved" at bounding box center [125, 197] width 55 height 10
click at [176, 323] on p "New - Reply" at bounding box center [181, 324] width 45 height 14
